Goal: Task Accomplishment & Management: Manage account settings

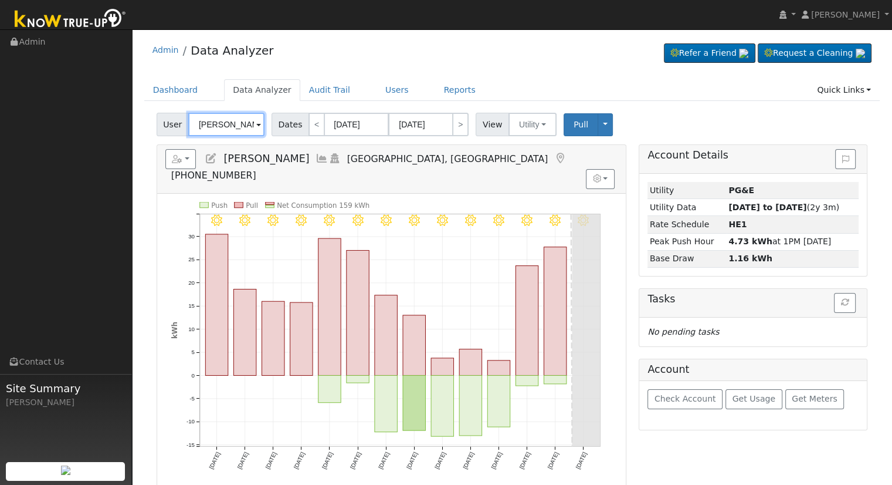
click at [232, 120] on input "[PERSON_NAME]" at bounding box center [226, 124] width 76 height 23
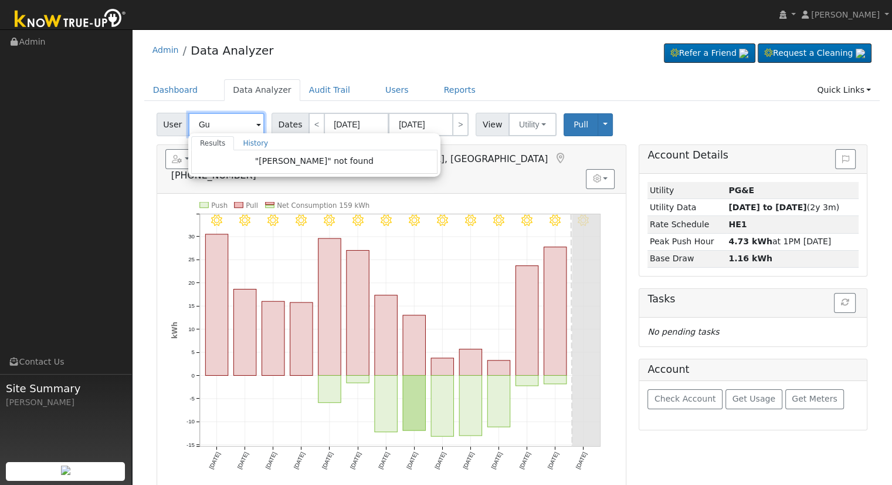
type input "G"
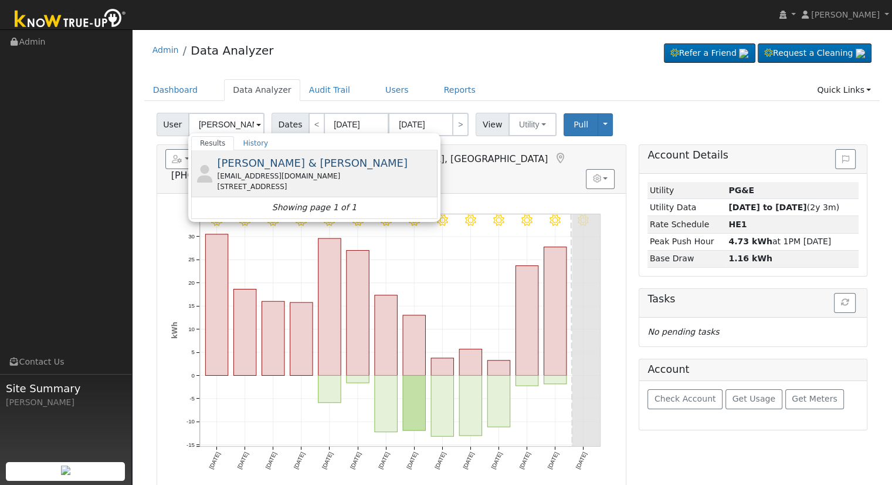
click at [295, 174] on div "[EMAIL_ADDRESS][DOMAIN_NAME]" at bounding box center [326, 176] width 218 height 11
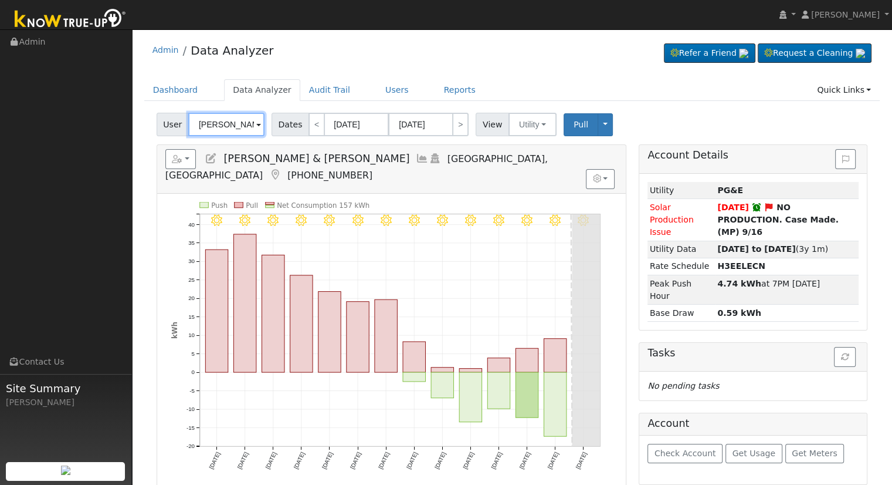
click at [230, 117] on input "[PERSON_NAME] & [PERSON_NAME]" at bounding box center [226, 124] width 76 height 23
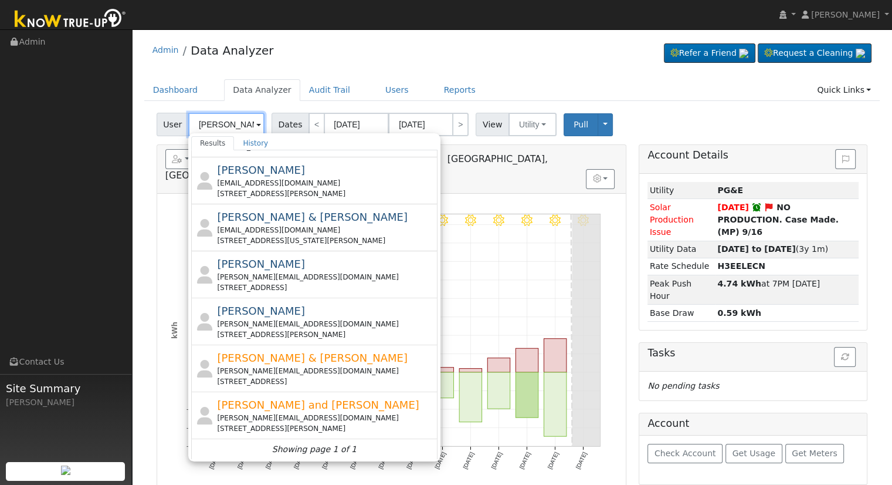
drag, startPoint x: 225, startPoint y: 120, endPoint x: 181, endPoint y: 127, distance: 45.1
click at [181, 127] on div "User [PERSON_NAME] Results History [PERSON_NAME] & [PERSON_NAME] [EMAIL_ADDRESS…" at bounding box center [212, 124] width 111 height 23
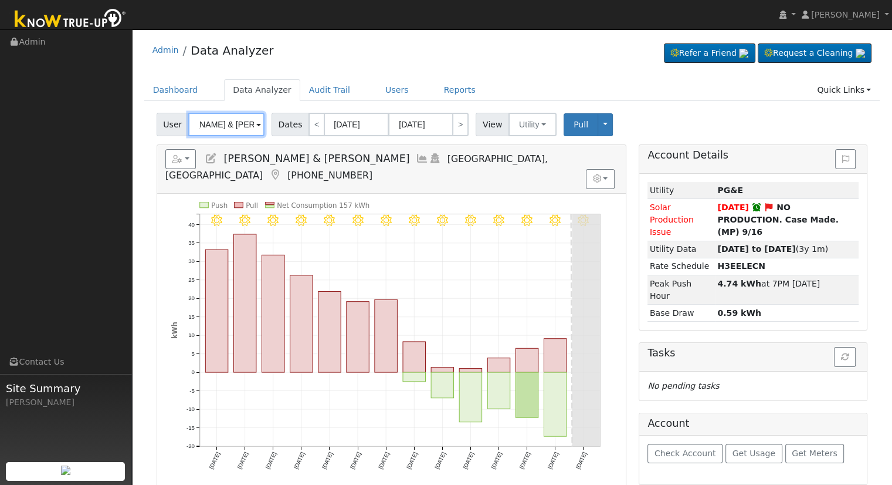
scroll to position [0, 46]
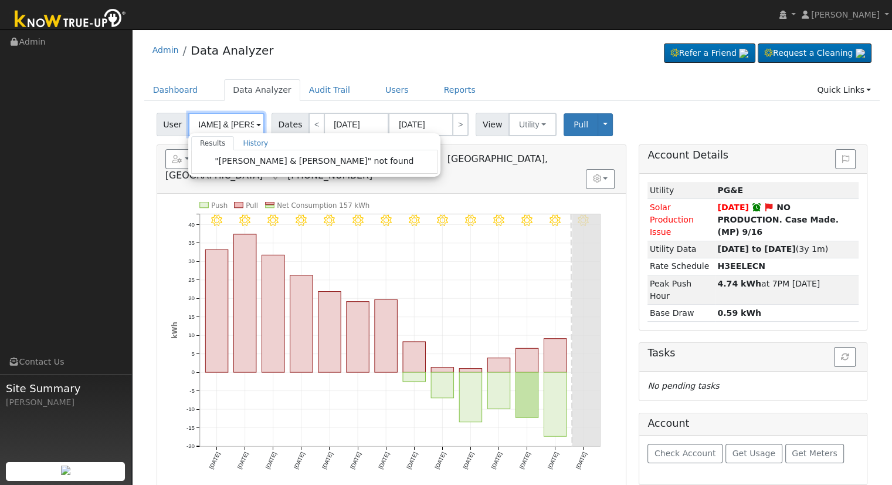
click at [209, 121] on input "[PERSON_NAME] & [PERSON_NAME]" at bounding box center [226, 124] width 76 height 23
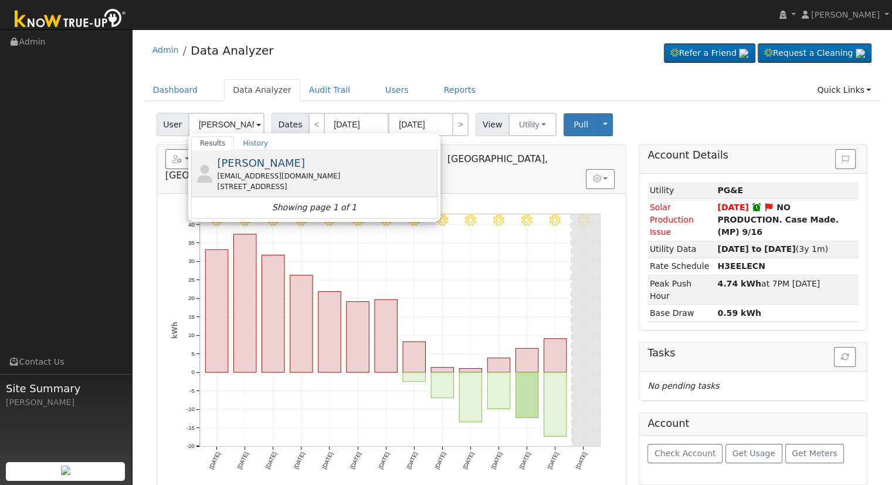
click at [257, 178] on div "[EMAIL_ADDRESS][DOMAIN_NAME]" at bounding box center [326, 176] width 218 height 11
type input "[PERSON_NAME]"
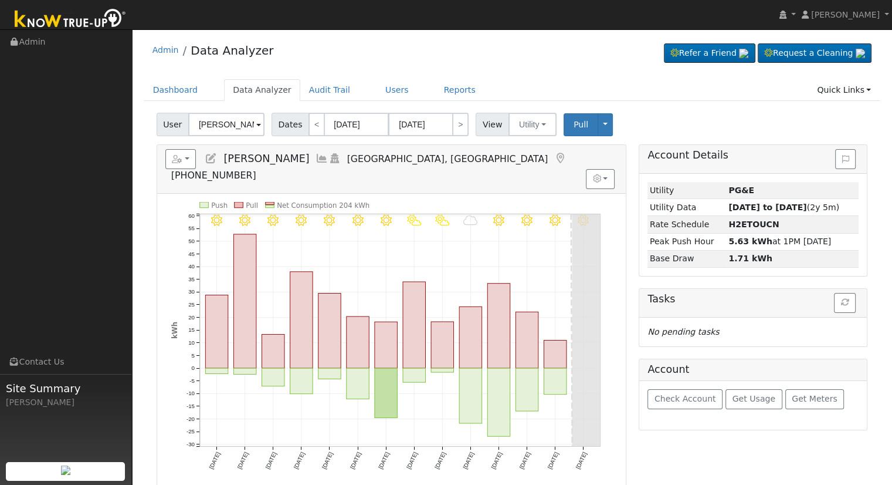
click at [211, 158] on icon at bounding box center [211, 158] width 13 height 11
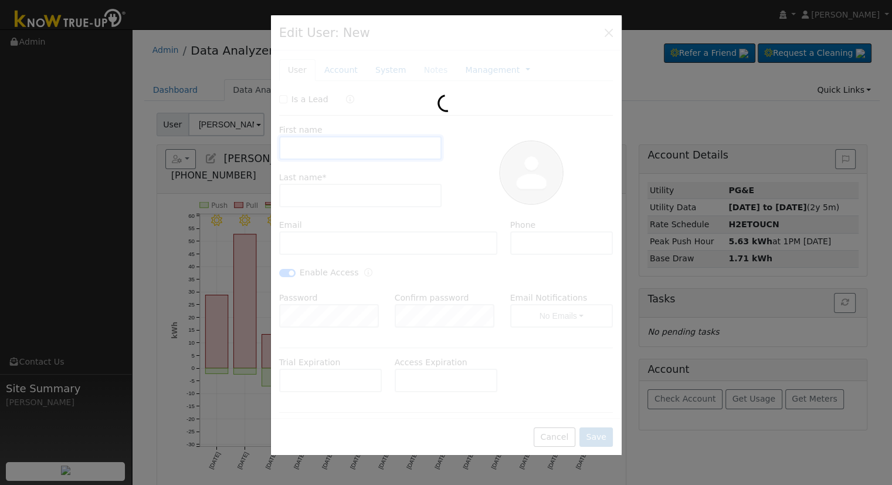
type input "[PERSON_NAME]"
type input "[EMAIL_ADDRESS][DOMAIN_NAME]"
type input "[PHONE_NUMBER]"
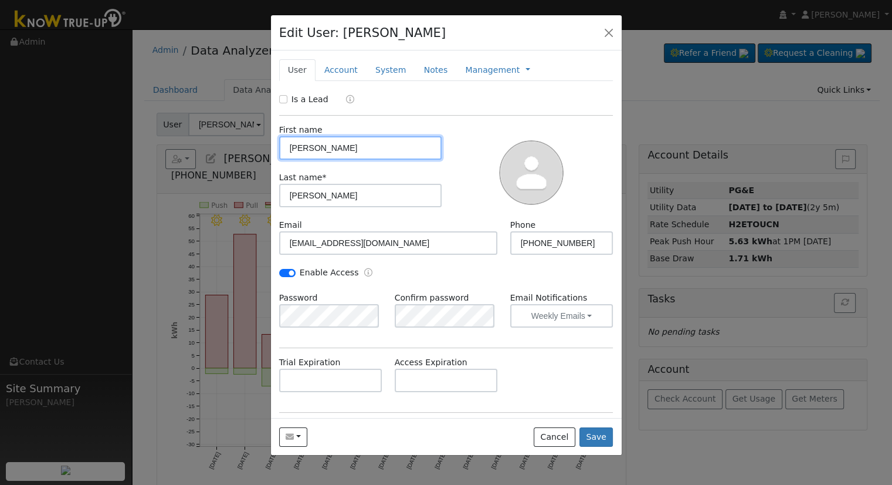
drag, startPoint x: 302, startPoint y: 149, endPoint x: 308, endPoint y: 155, distance: 8.7
click at [303, 149] on input "[PERSON_NAME]" at bounding box center [360, 147] width 163 height 23
type input "[PERSON_NAME]"
click at [594, 438] on button "Save" at bounding box center [597, 437] width 34 height 20
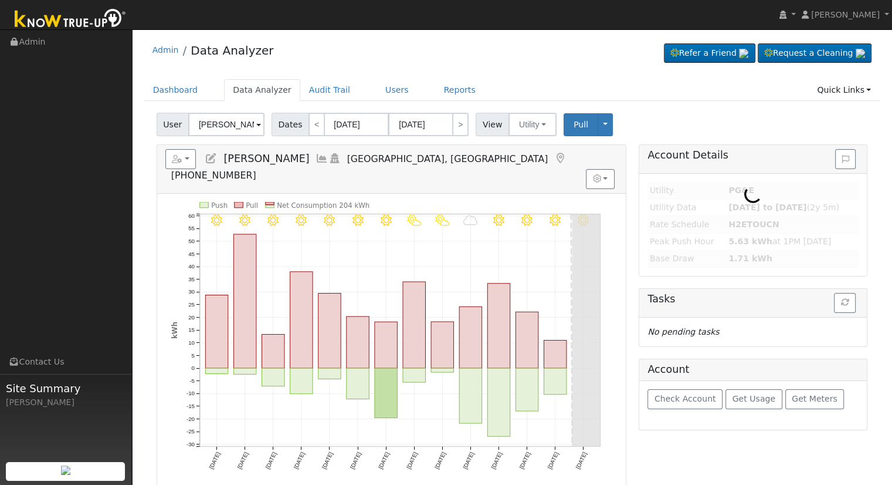
type input "[PERSON_NAME]"
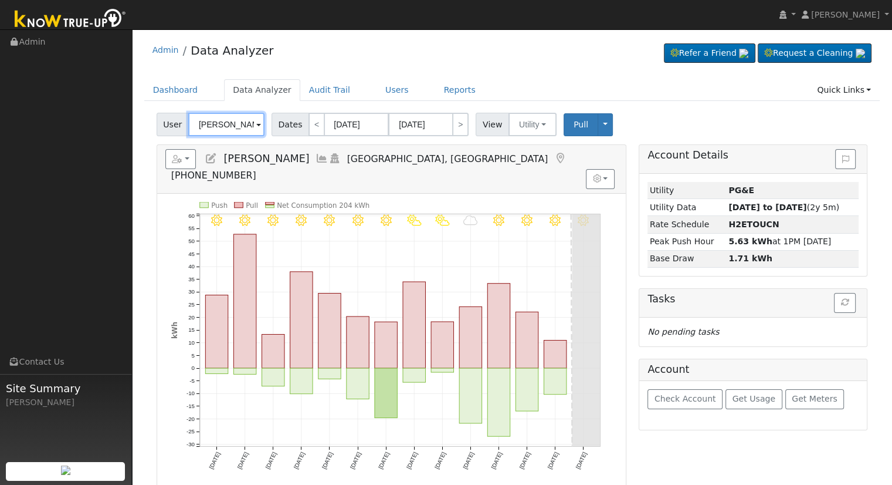
click at [221, 123] on input "[PERSON_NAME]" at bounding box center [226, 124] width 76 height 23
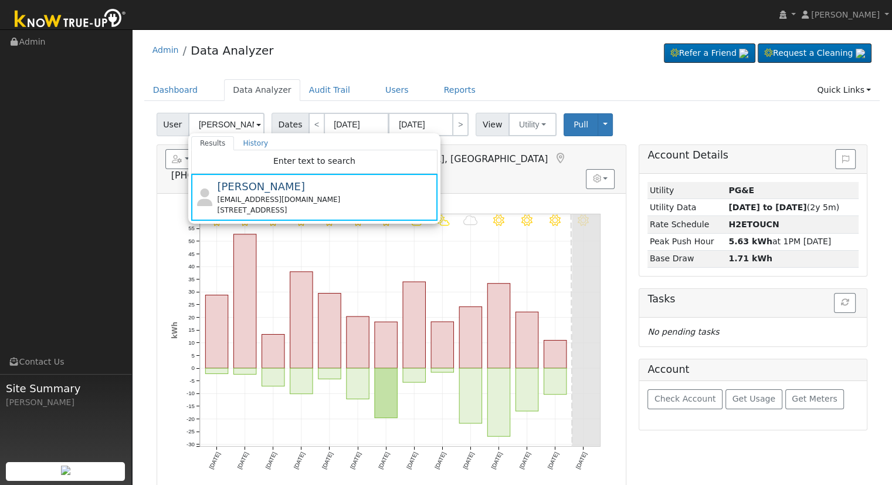
click at [183, 259] on icon "9/15 - Clear 9/14 - Clear 9/13 - Clear 9/12 - Clear 9/11 - MostlyCloudy 9/10 - …" at bounding box center [391, 344] width 441 height 285
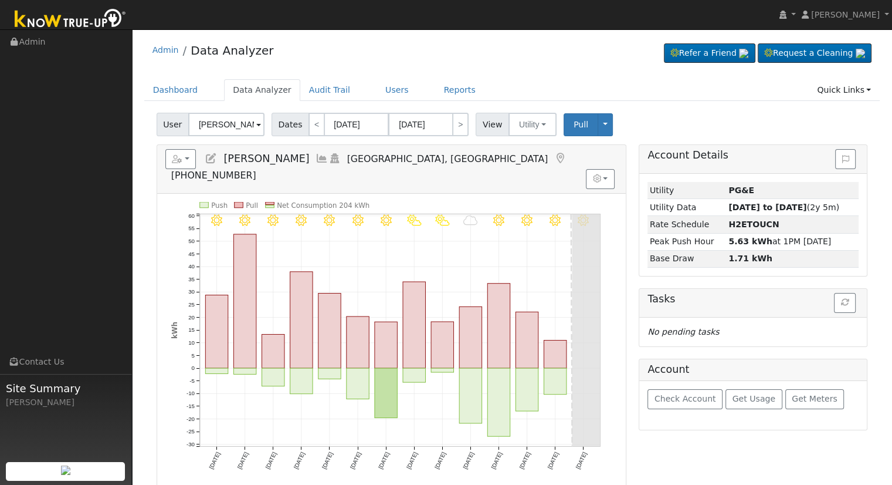
click at [214, 157] on icon at bounding box center [211, 158] width 13 height 11
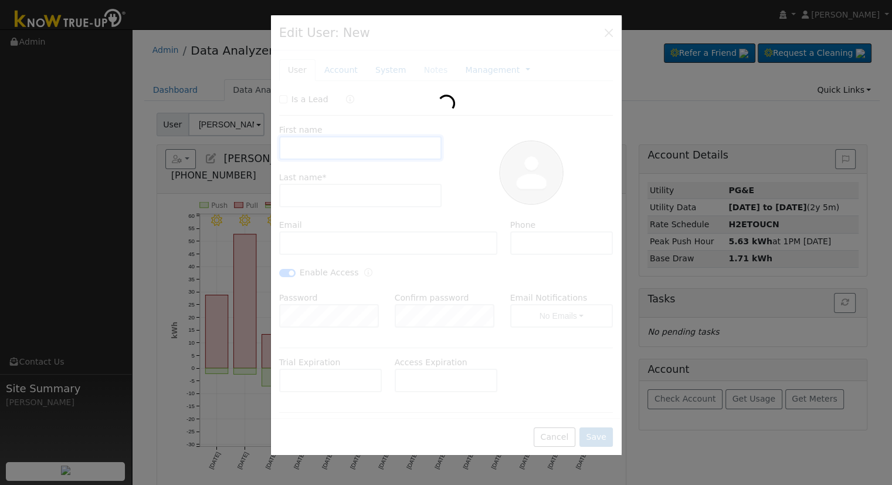
type input "[PERSON_NAME]"
type input "[EMAIL_ADDRESS][DOMAIN_NAME]"
type input "[PHONE_NUMBER]"
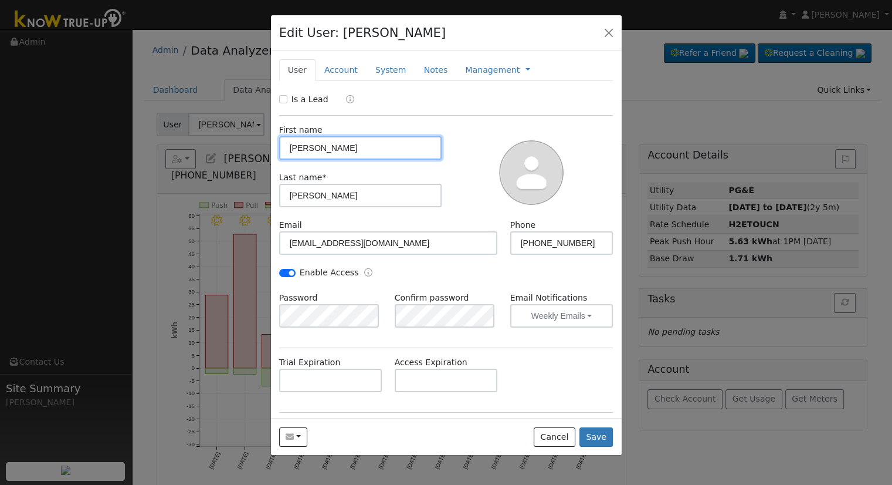
click at [305, 149] on input "[PERSON_NAME]" at bounding box center [360, 147] width 163 height 23
type input "[PERSON_NAME]"
drag, startPoint x: 596, startPoint y: 438, endPoint x: 608, endPoint y: 428, distance: 15.4
click at [597, 437] on button "Save" at bounding box center [597, 437] width 34 height 20
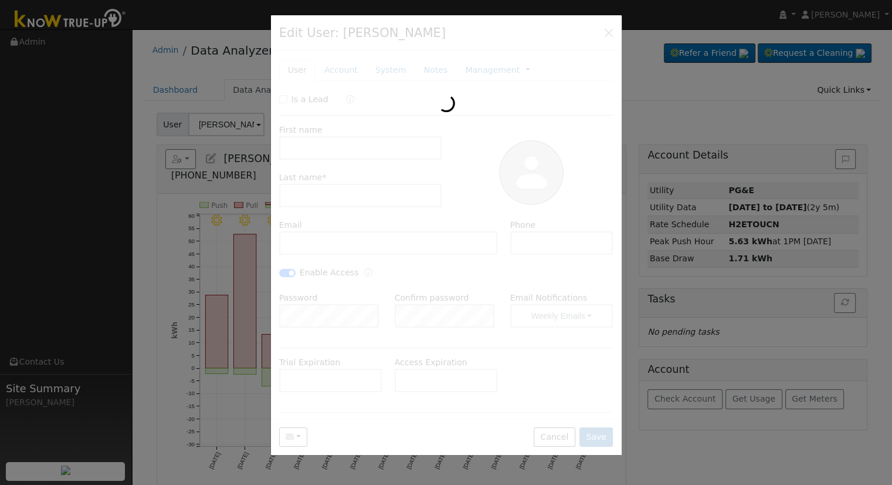
type input "[PERSON_NAME]"
